Goal: Information Seeking & Learning: Learn about a topic

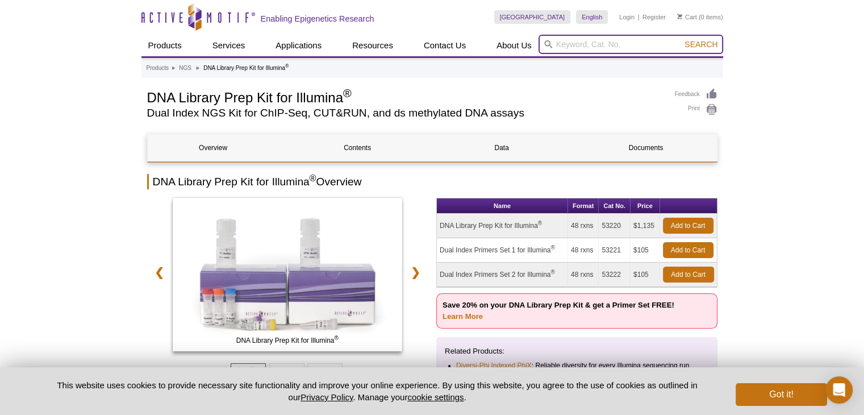
click at [575, 43] on input "search" at bounding box center [630, 44] width 185 height 19
type input "Tn5"
click at [681, 39] on button "Search" at bounding box center [701, 44] width 40 height 10
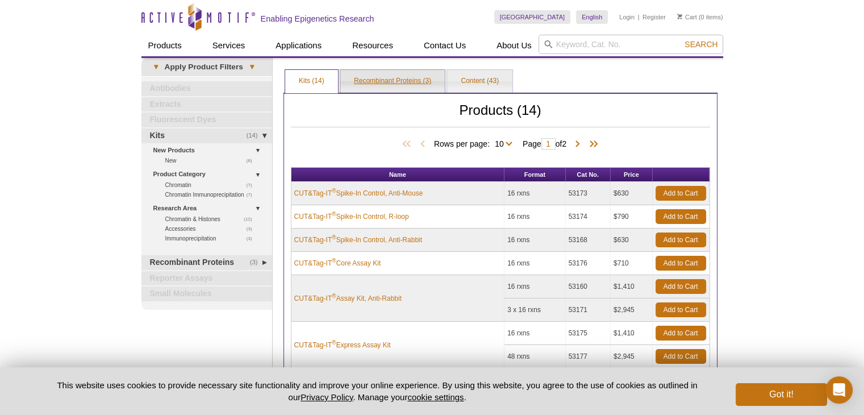
click at [403, 81] on link "Recombinant Proteins (3)" at bounding box center [392, 81] width 104 height 23
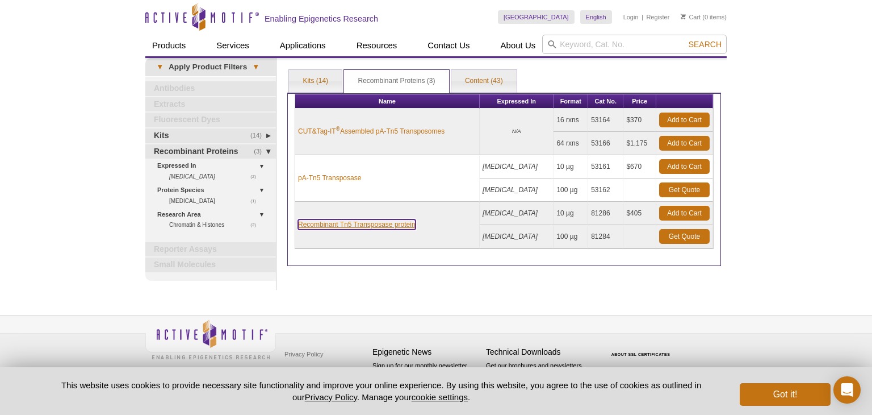
click at [352, 223] on link "Recombinant Tn5 Transposase protein" at bounding box center [357, 224] width 118 height 10
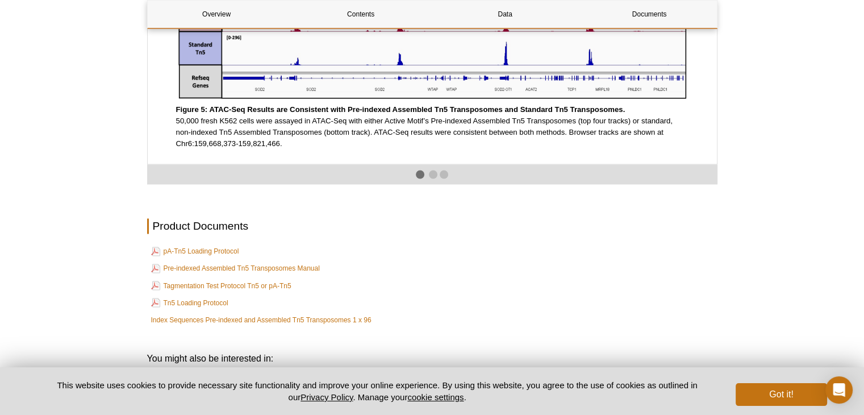
scroll to position [2056, 0]
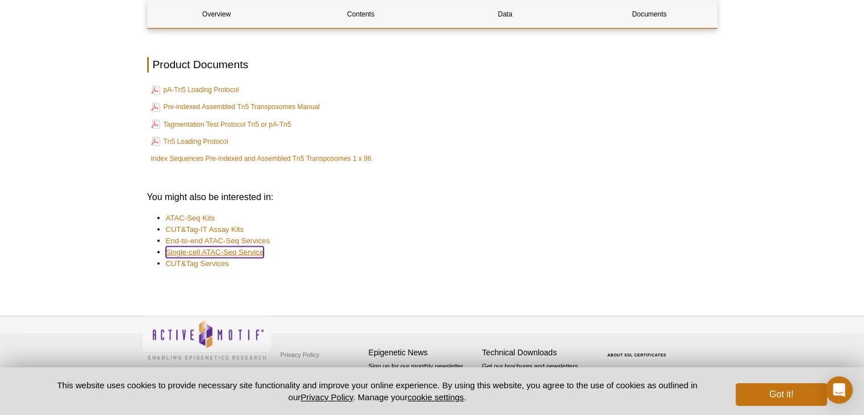
click at [248, 252] on link "Single-cell ATAC-Seq Service" at bounding box center [215, 251] width 98 height 11
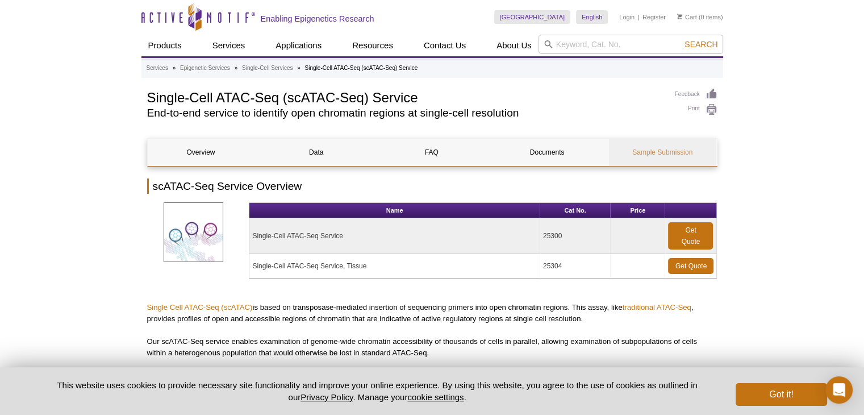
scroll to position [277, 0]
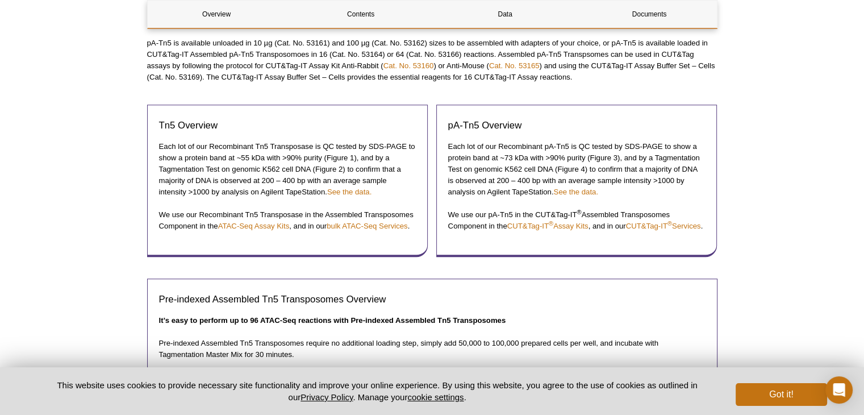
scroll to position [709, 0]
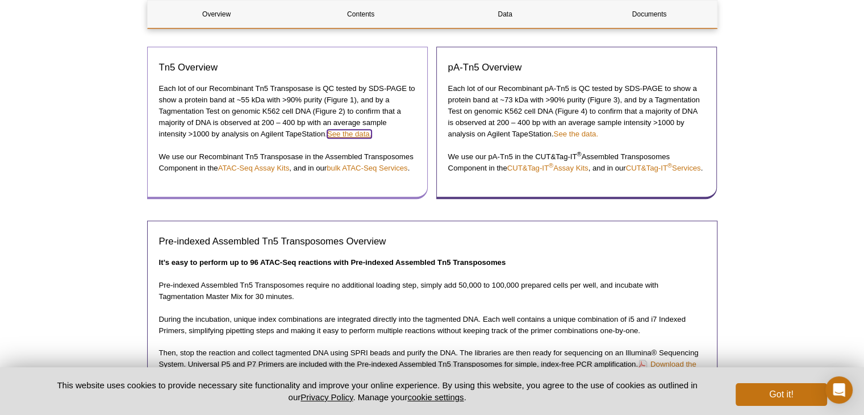
click at [358, 132] on link "See the data." at bounding box center [349, 133] width 44 height 9
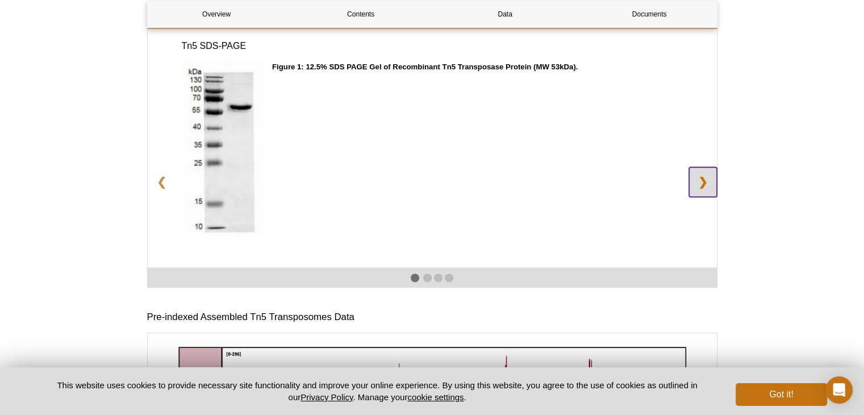
click at [713, 194] on link "❯" at bounding box center [703, 182] width 28 height 30
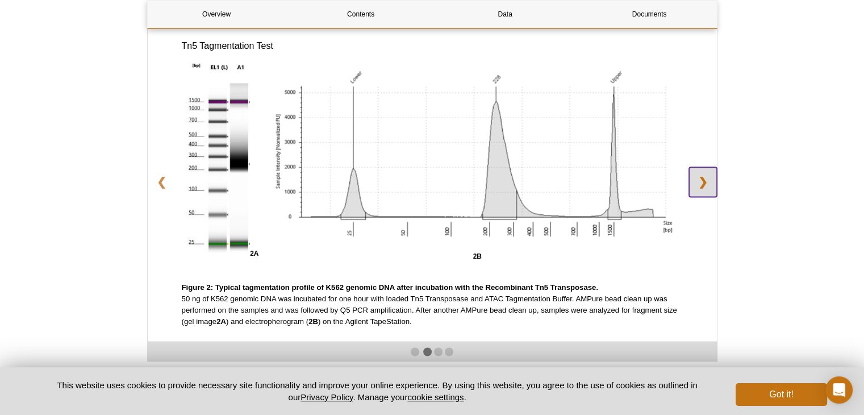
click at [713, 194] on link "❯" at bounding box center [703, 182] width 28 height 30
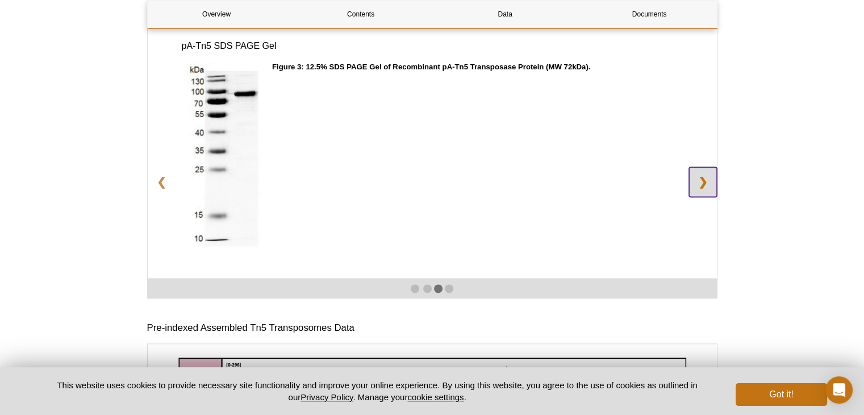
click at [713, 194] on link "❯" at bounding box center [703, 182] width 28 height 30
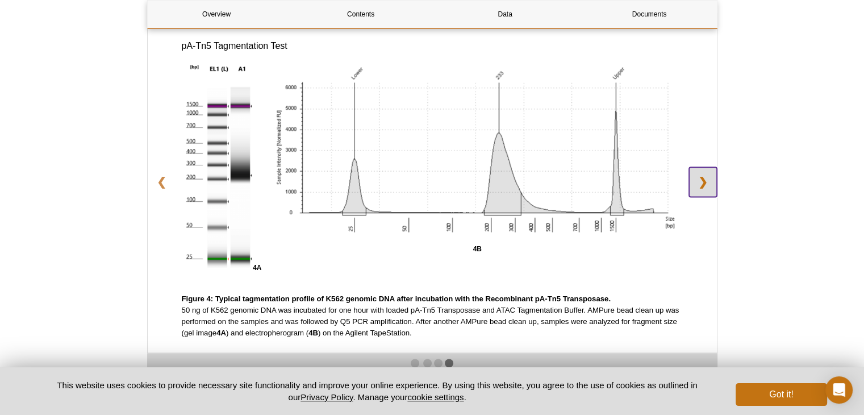
click at [713, 194] on link "❯" at bounding box center [703, 182] width 28 height 30
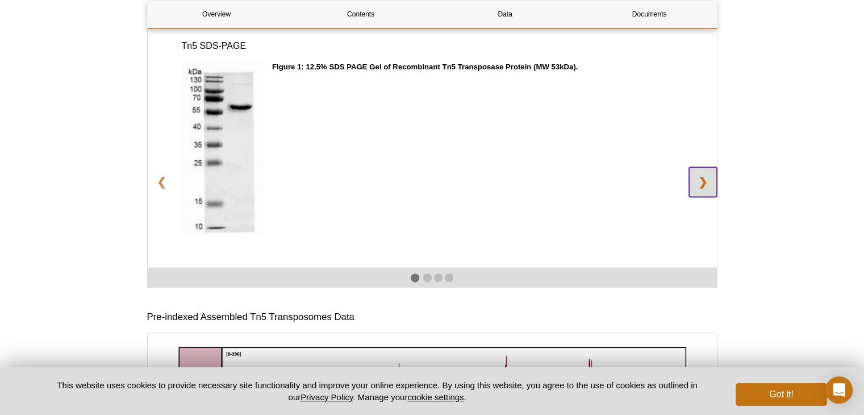
click at [713, 194] on link "❯" at bounding box center [703, 182] width 28 height 30
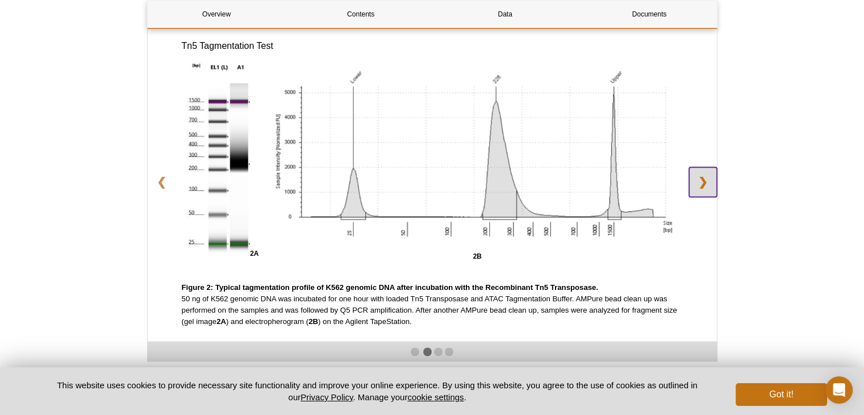
click at [713, 194] on link "❯" at bounding box center [703, 182] width 28 height 30
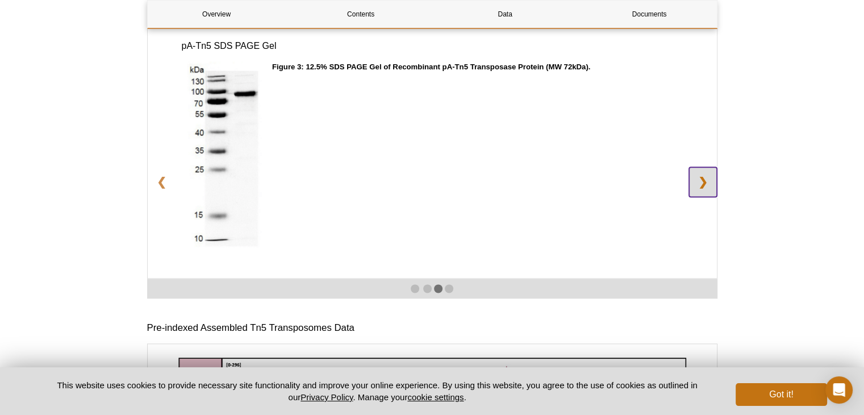
click at [713, 194] on link "❯" at bounding box center [703, 182] width 28 height 30
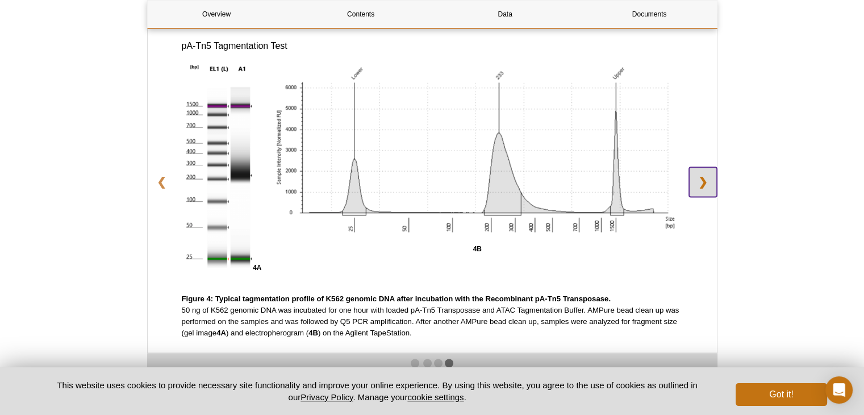
click at [713, 194] on link "❯" at bounding box center [703, 182] width 28 height 30
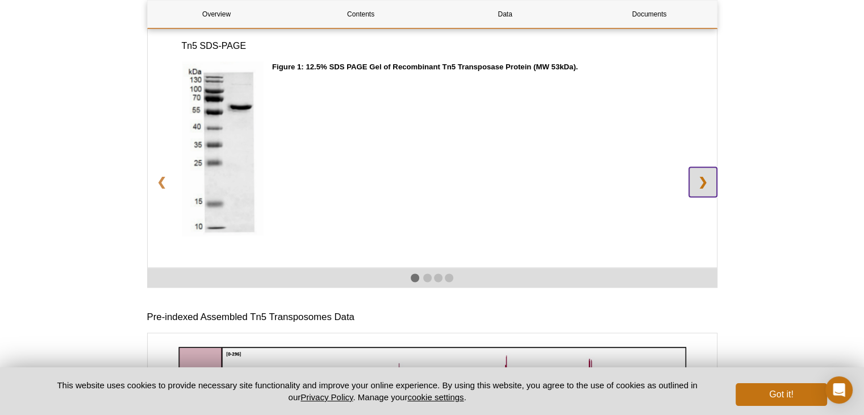
click at [713, 194] on link "❯" at bounding box center [703, 182] width 28 height 30
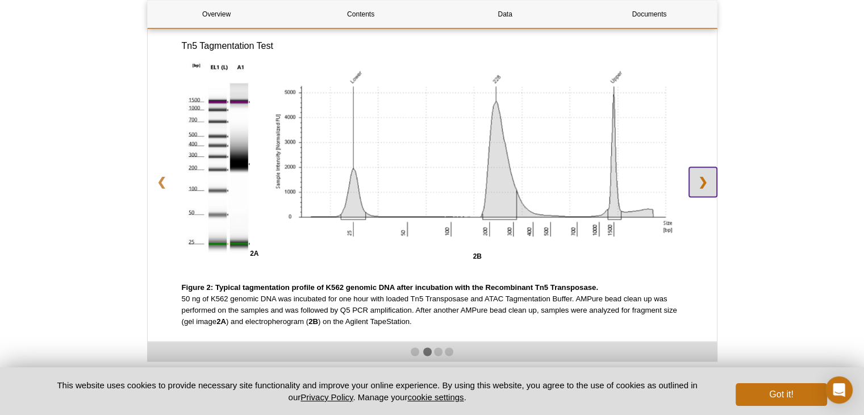
click at [713, 194] on link "❯" at bounding box center [703, 182] width 28 height 30
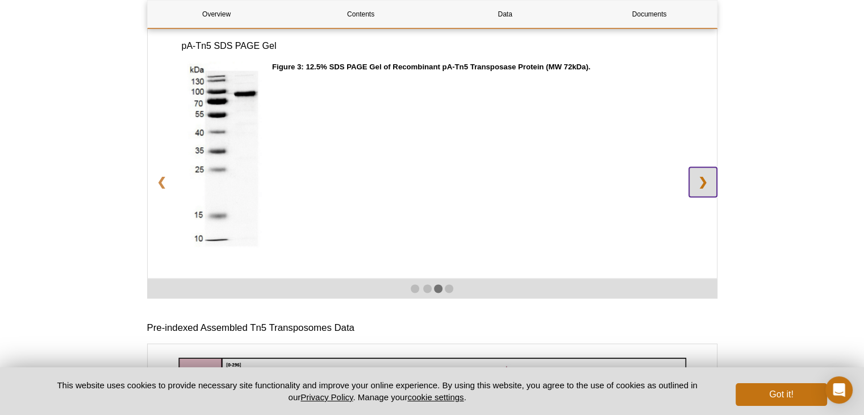
click at [713, 194] on link "❯" at bounding box center [703, 182] width 28 height 30
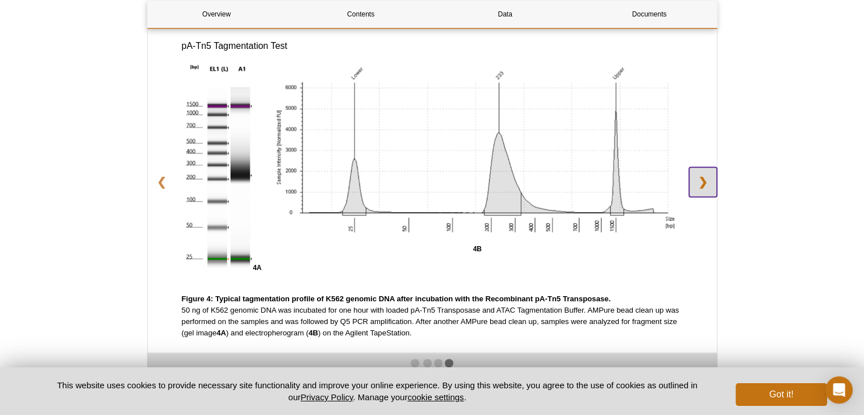
click at [713, 194] on link "❯" at bounding box center [703, 182] width 28 height 30
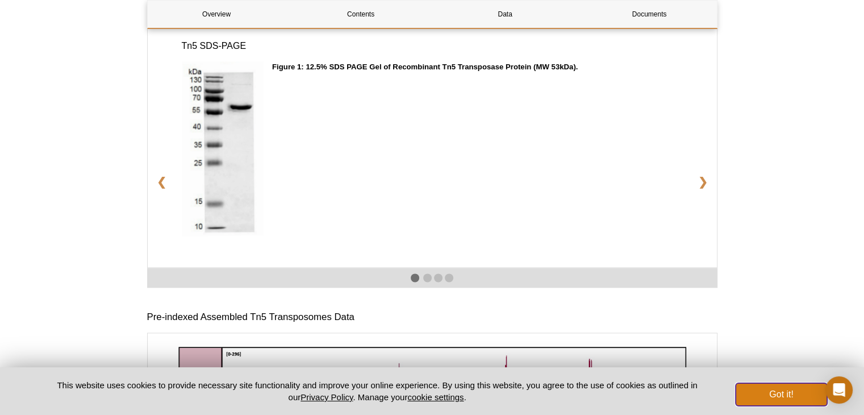
click at [793, 400] on button "Got it!" at bounding box center [780, 394] width 91 height 23
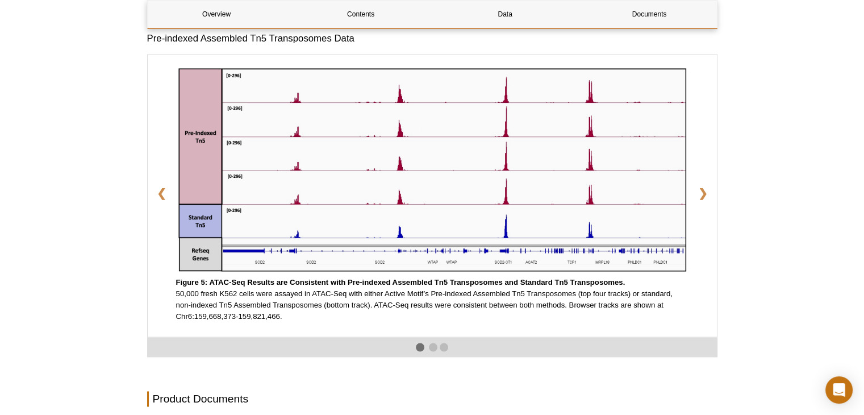
scroll to position [1717, 0]
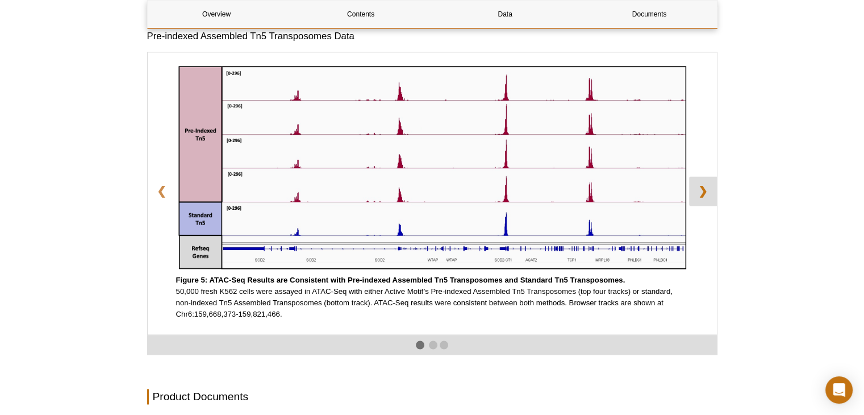
click at [704, 200] on link "❯" at bounding box center [703, 191] width 28 height 30
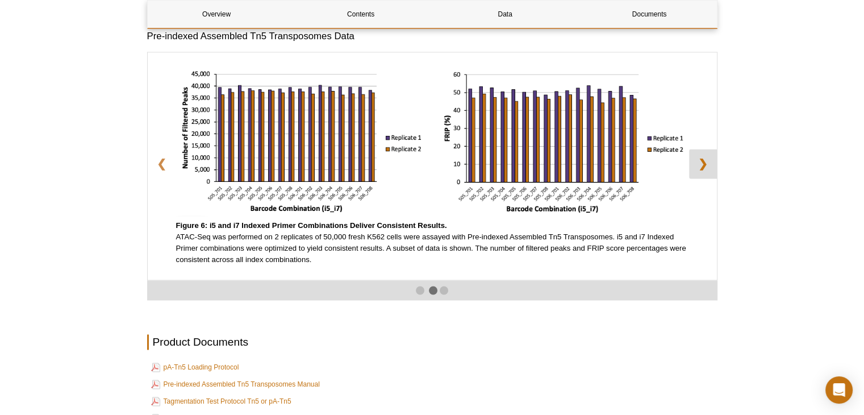
click at [701, 178] on link "❯" at bounding box center [703, 164] width 28 height 30
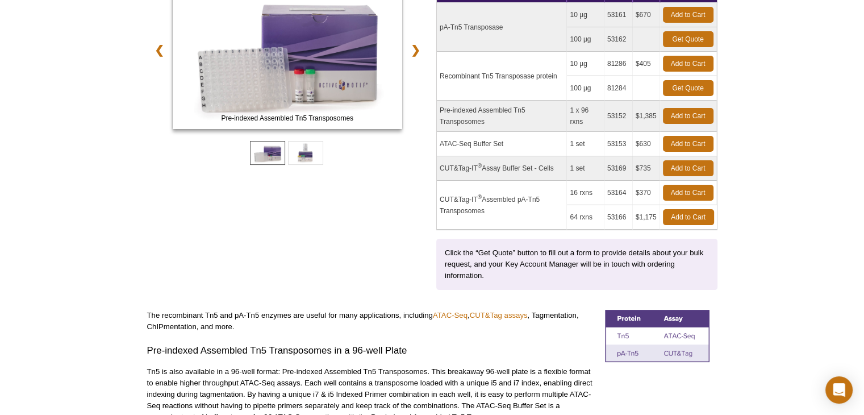
scroll to position [0, 0]
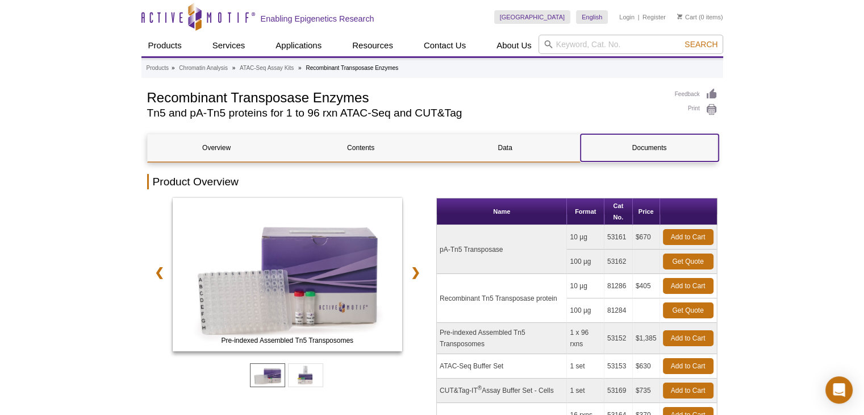
click at [624, 147] on link "Documents" at bounding box center [649, 147] width 138 height 27
